Goal: Find specific page/section: Find specific page/section

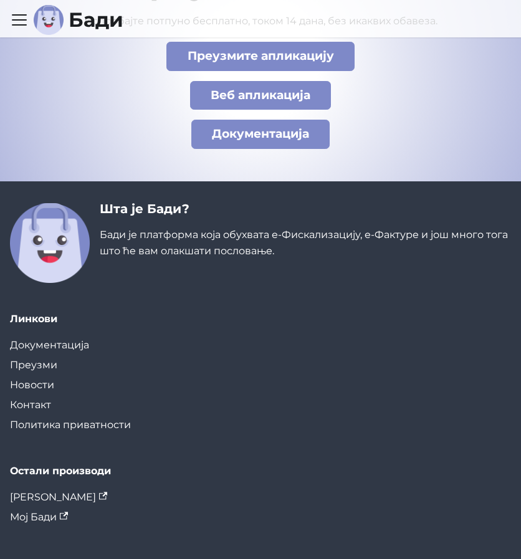
scroll to position [7184, 0]
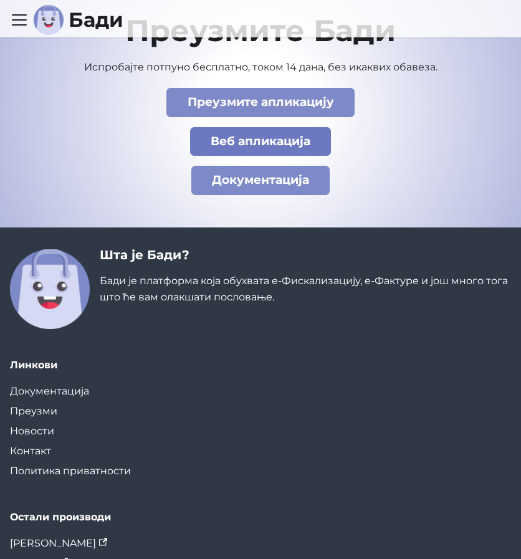
click at [236, 129] on link "Веб апликација" at bounding box center [261, 141] width 142 height 29
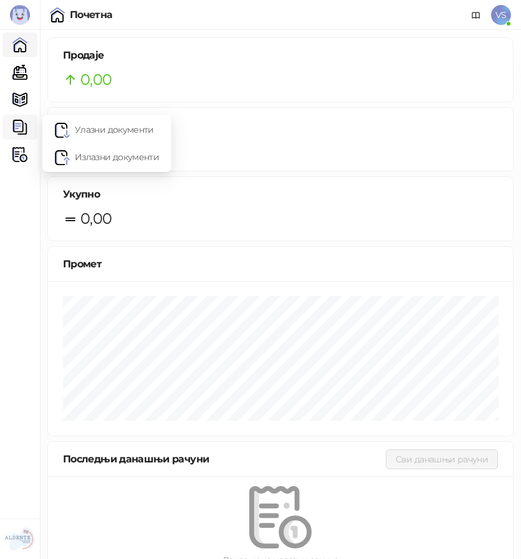
click at [24, 132] on img at bounding box center [19, 127] width 15 height 15
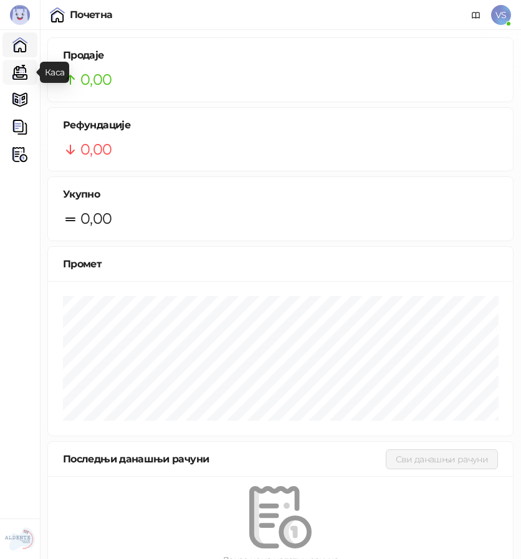
click at [17, 62] on link "Каса" at bounding box center [19, 72] width 25 height 25
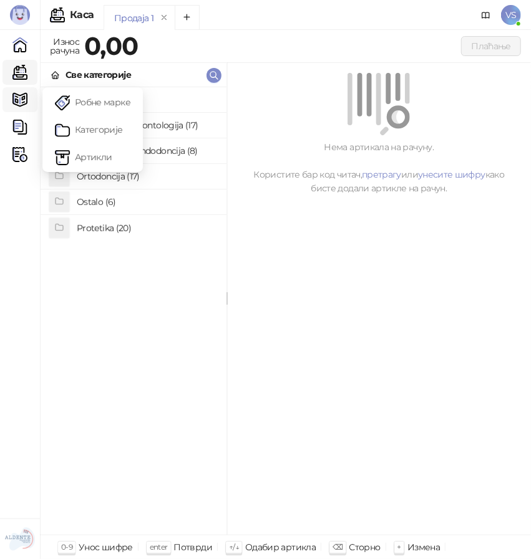
click at [17, 91] on div "Каталог" at bounding box center [19, 99] width 25 height 25
click at [86, 124] on link "Категорије" at bounding box center [92, 129] width 75 height 25
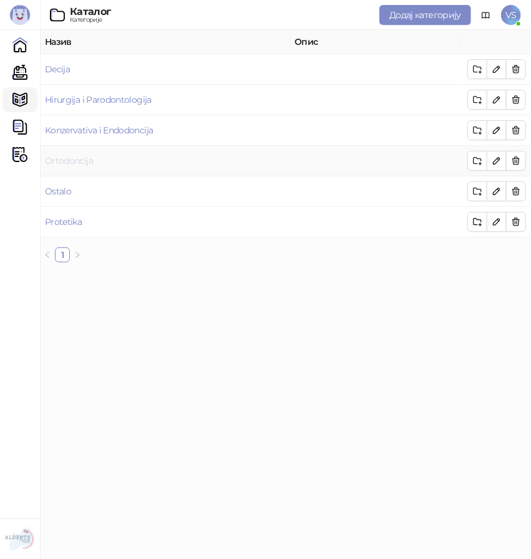
click at [59, 162] on link "Ortodoncija" at bounding box center [69, 160] width 48 height 11
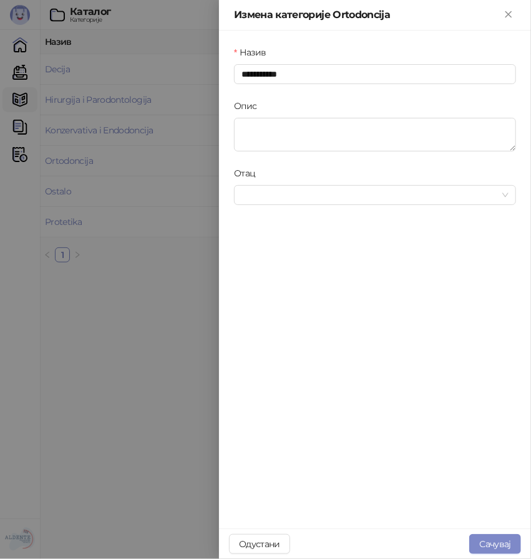
click at [511, 23] on div "Измена категорије Ortodoncija" at bounding box center [375, 15] width 312 height 31
click at [503, 14] on icon "Close" at bounding box center [508, 14] width 11 height 11
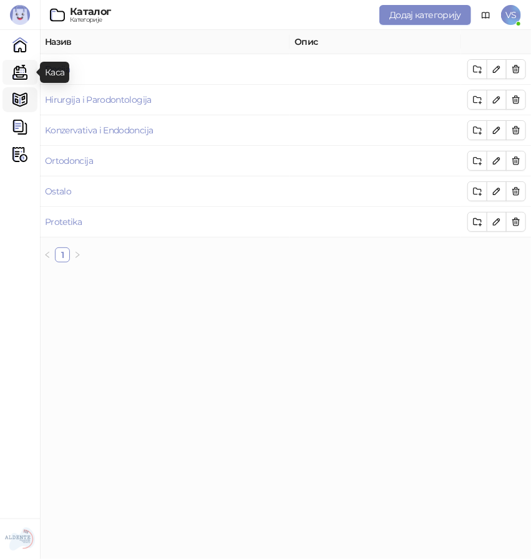
click at [26, 79] on link "Каса" at bounding box center [19, 72] width 25 height 25
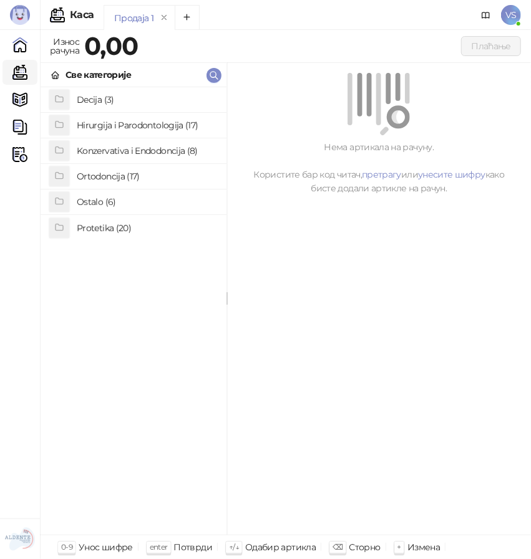
click at [127, 172] on h4 "Ortodoncija (17)" at bounding box center [147, 177] width 140 height 20
